Goal: Navigation & Orientation: Find specific page/section

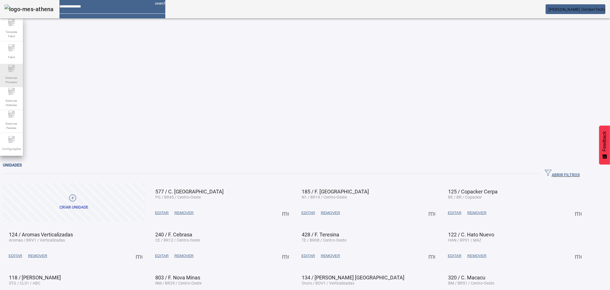
drag, startPoint x: 13, startPoint y: 76, endPoint x: 18, endPoint y: 76, distance: 4.9
click at [13, 76] on span "Gerenciar Processo" at bounding box center [11, 80] width 17 height 12
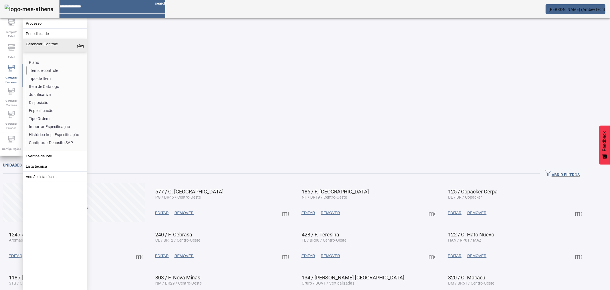
click at [36, 69] on li "Item de controle" at bounding box center [56, 70] width 61 height 8
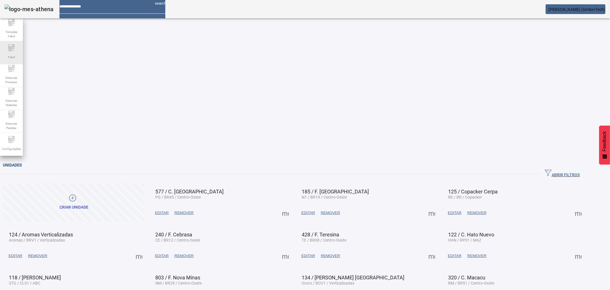
click at [9, 50] on icon at bounding box center [11, 47] width 7 height 7
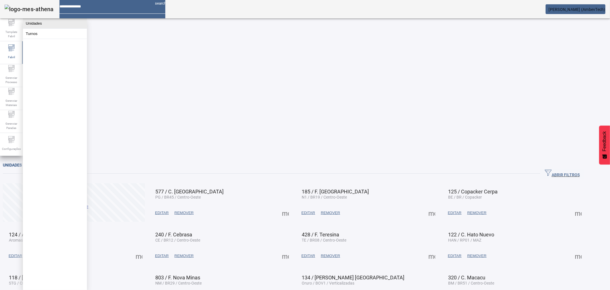
click at [42, 24] on button "Unidades" at bounding box center [55, 23] width 64 height 10
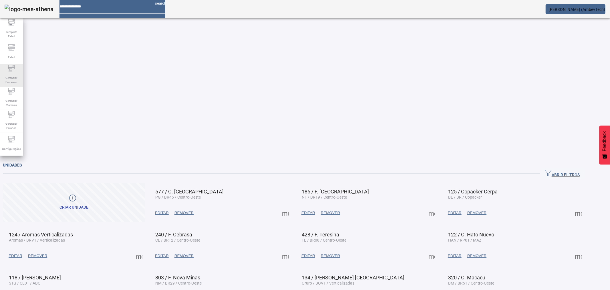
click at [12, 76] on span "Gerenciar Processo" at bounding box center [11, 80] width 17 height 12
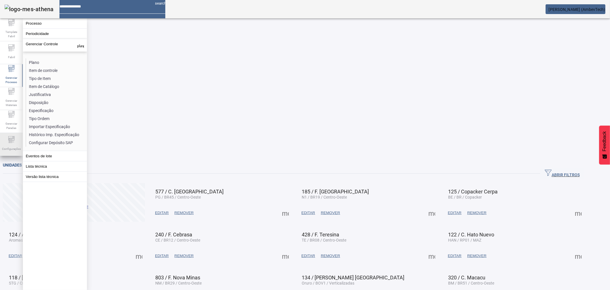
click at [12, 146] on span "Configurações" at bounding box center [11, 149] width 22 height 8
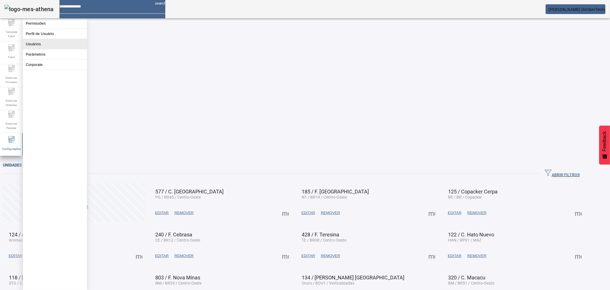
click at [39, 47] on button "Usuários" at bounding box center [55, 44] width 64 height 10
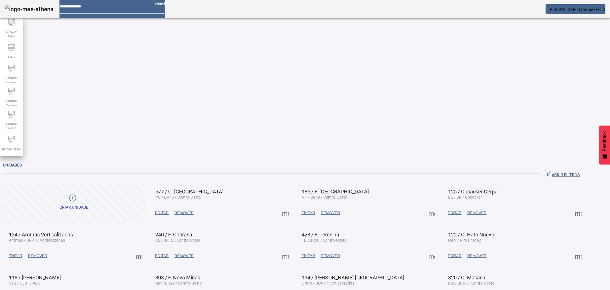
click at [39, 183] on span at bounding box center [74, 202] width 142 height 39
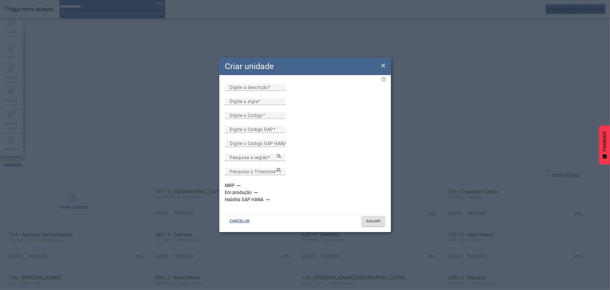
click at [382, 69] on icon at bounding box center [383, 65] width 7 height 7
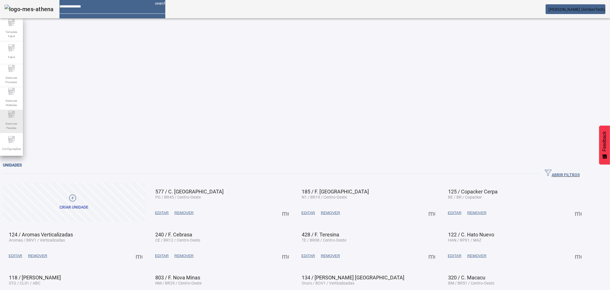
click at [13, 115] on icon at bounding box center [11, 114] width 7 height 7
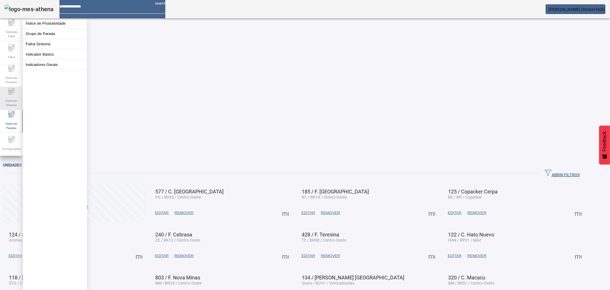
click at [12, 99] on span "Gerenciar Materiais" at bounding box center [11, 103] width 17 height 12
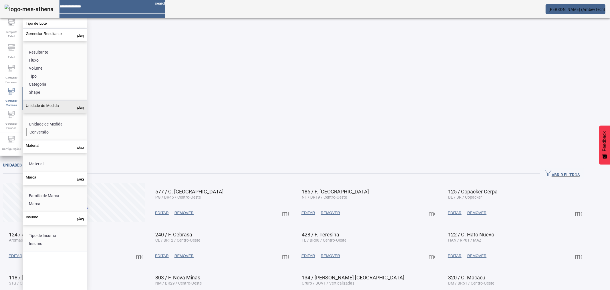
click at [43, 128] on li "Conversão" at bounding box center [56, 132] width 61 height 8
